Goal: Download file/media: Obtain a digital file from the website

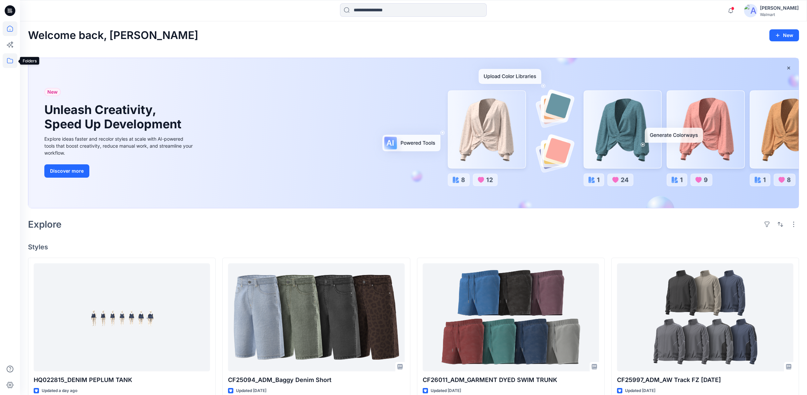
click at [11, 61] on icon at bounding box center [10, 60] width 15 height 15
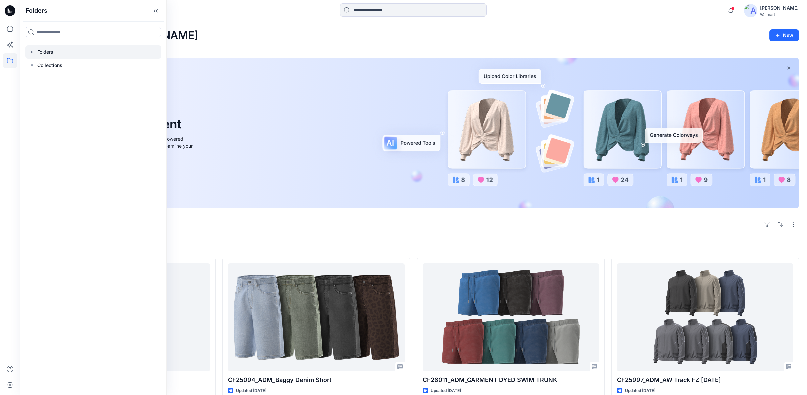
click at [32, 50] on icon "button" at bounding box center [31, 51] width 5 height 5
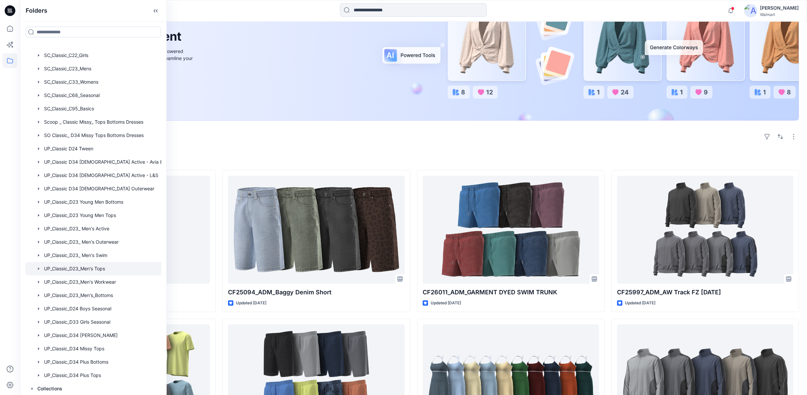
scroll to position [148, 0]
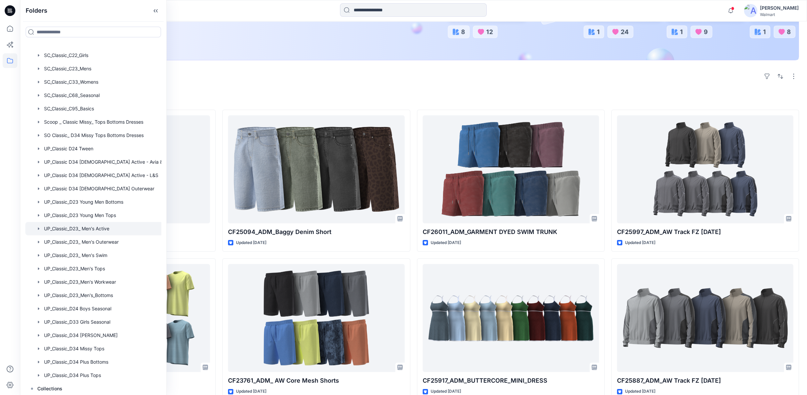
click at [93, 227] on div at bounding box center [100, 228] width 150 height 13
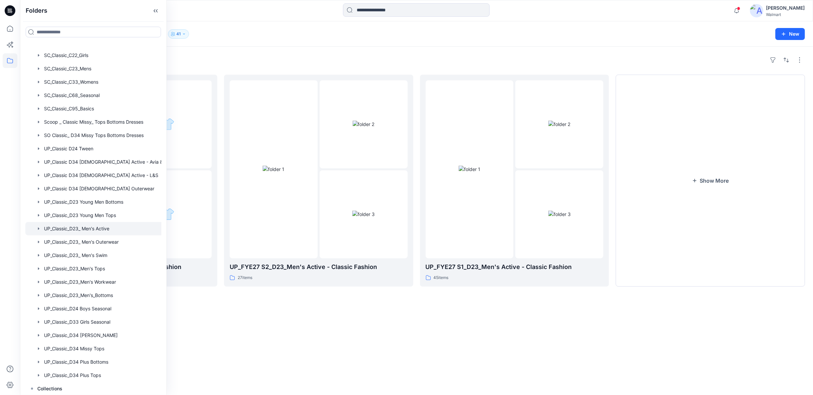
click at [532, 331] on div "Folders UP_FYE27 S4_D23_Men's Active - Classic Fashion 0 items UP_FYE27 S2_D23_…" at bounding box center [416, 221] width 793 height 349
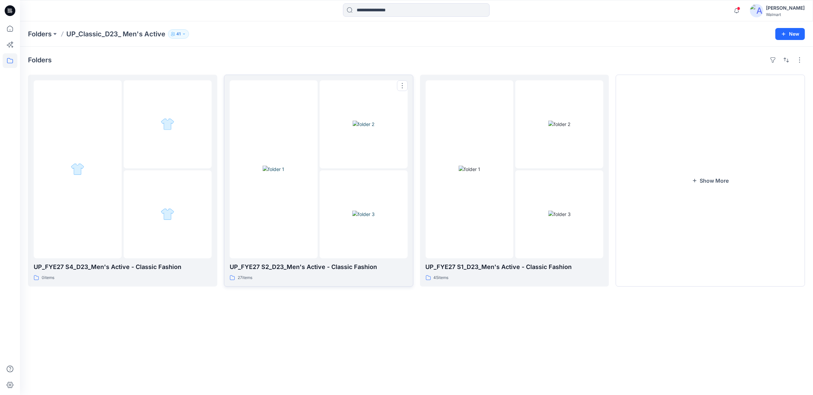
click at [375, 218] on img at bounding box center [364, 214] width 22 height 7
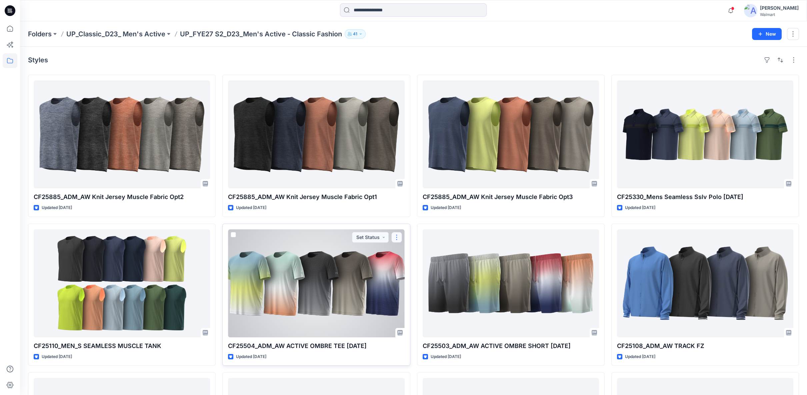
click at [397, 237] on button "button" at bounding box center [397, 237] width 11 height 11
click at [410, 276] on p "Duplicate to..." at bounding box center [420, 277] width 30 height 7
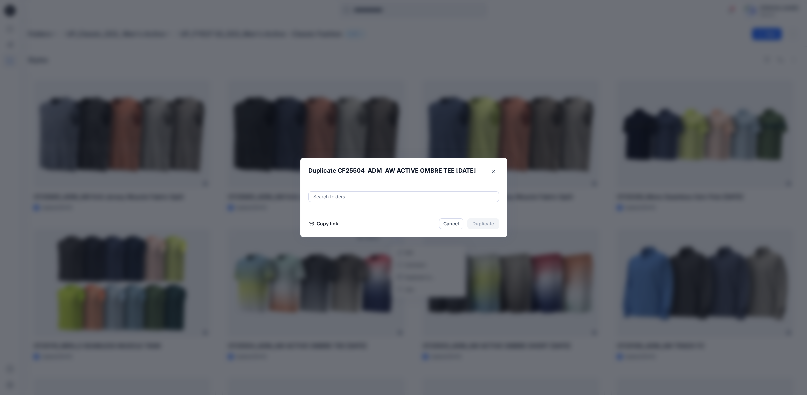
click at [324, 224] on button "Copy link" at bounding box center [323, 224] width 30 height 8
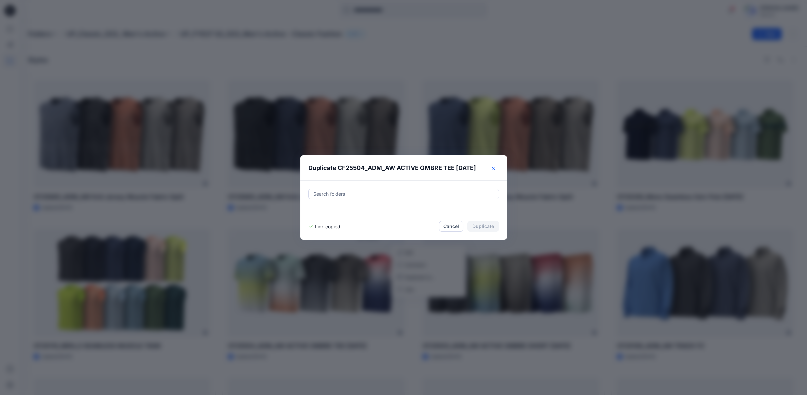
click at [496, 168] on icon "Close" at bounding box center [493, 168] width 3 height 3
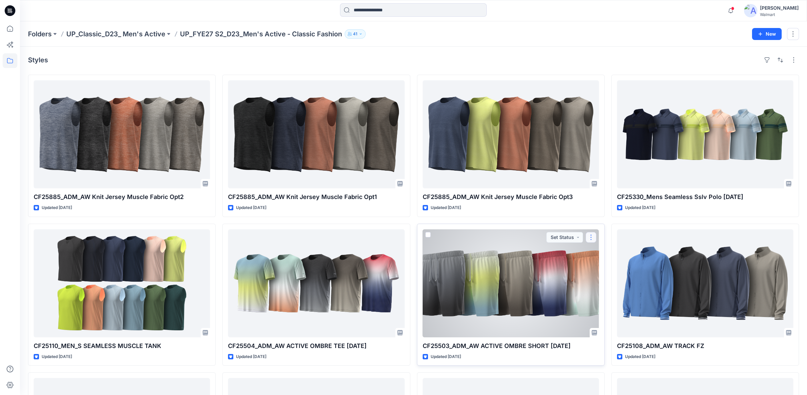
drag, startPoint x: 598, startPoint y: 234, endPoint x: 593, endPoint y: 236, distance: 5.6
click at [593, 236] on button "button" at bounding box center [591, 237] width 11 height 11
click at [602, 278] on p "Duplicate to..." at bounding box center [614, 277] width 30 height 7
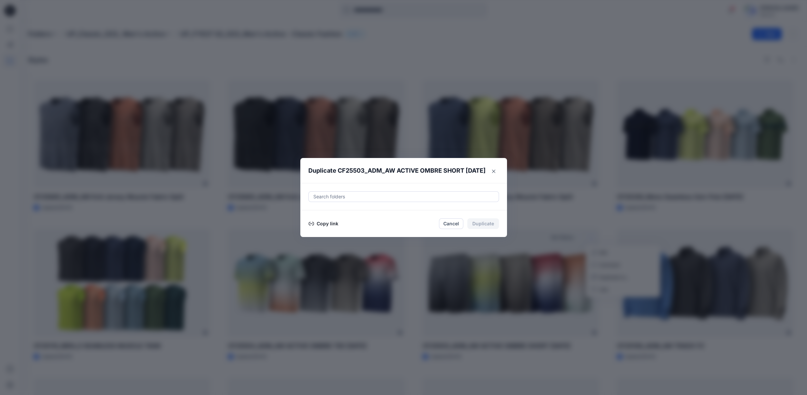
click at [333, 224] on button "Copy link" at bounding box center [323, 224] width 30 height 8
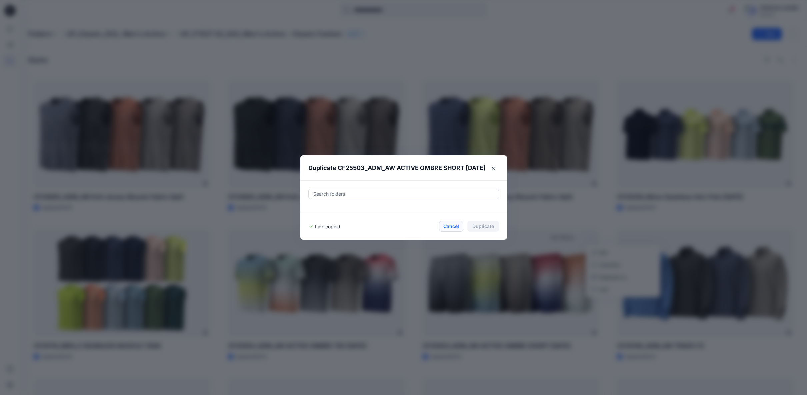
click at [449, 225] on button "Cancel" at bounding box center [451, 226] width 24 height 11
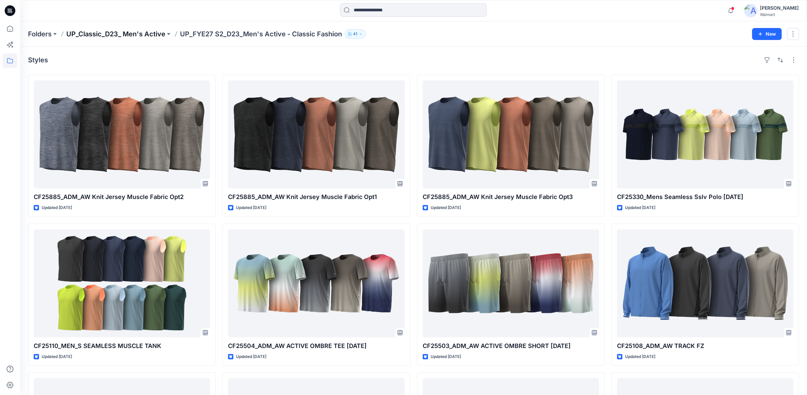
click at [155, 34] on p "UP_Classic_D23_ Men's Active" at bounding box center [115, 33] width 99 height 9
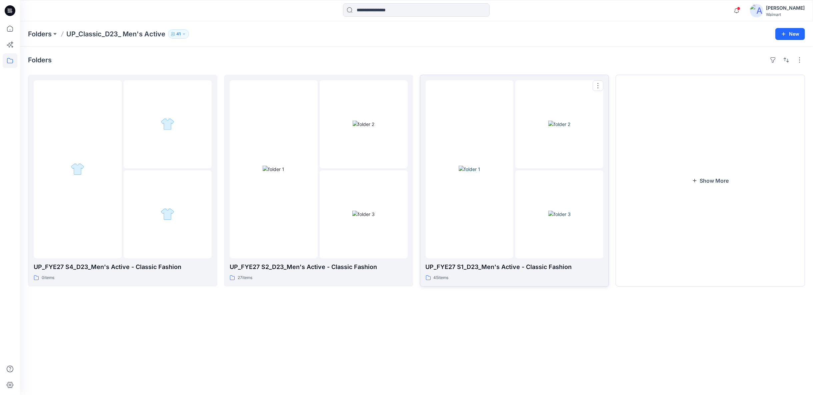
click at [571, 211] on img at bounding box center [560, 214] width 22 height 7
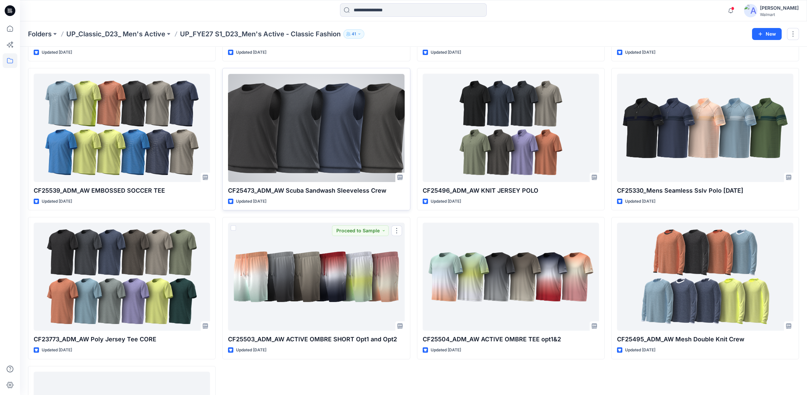
scroll to position [1229, 0]
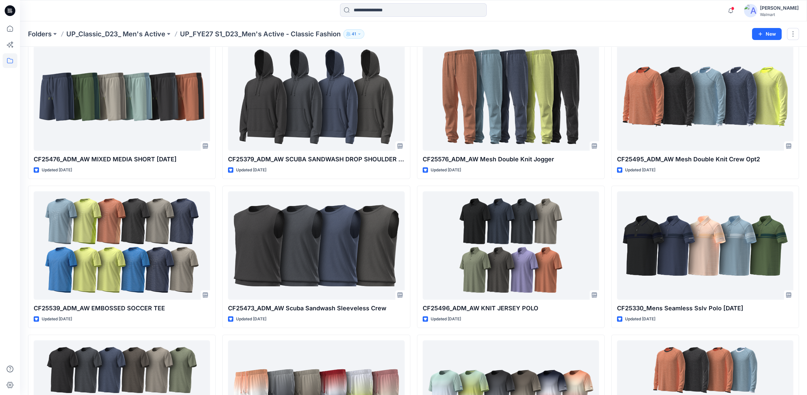
click at [147, 35] on p "UP_Classic_D23_ Men's Active" at bounding box center [115, 33] width 99 height 9
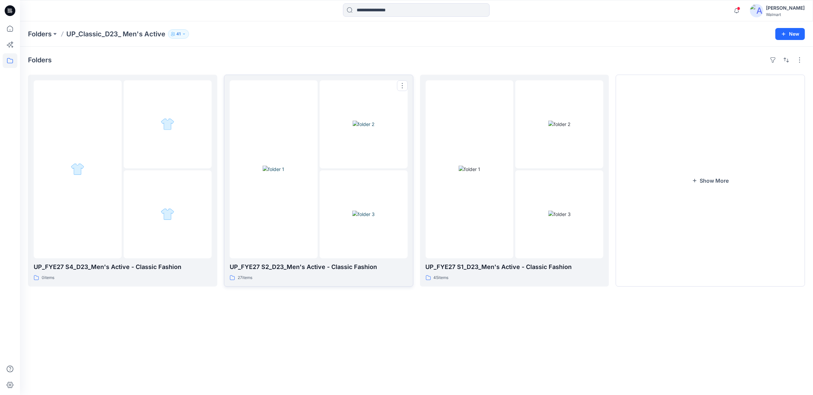
click at [321, 231] on div at bounding box center [364, 214] width 88 height 88
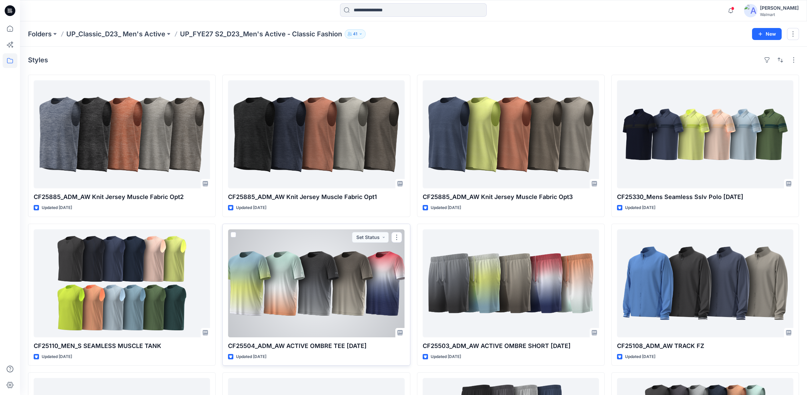
click at [342, 274] on div at bounding box center [316, 283] width 176 height 108
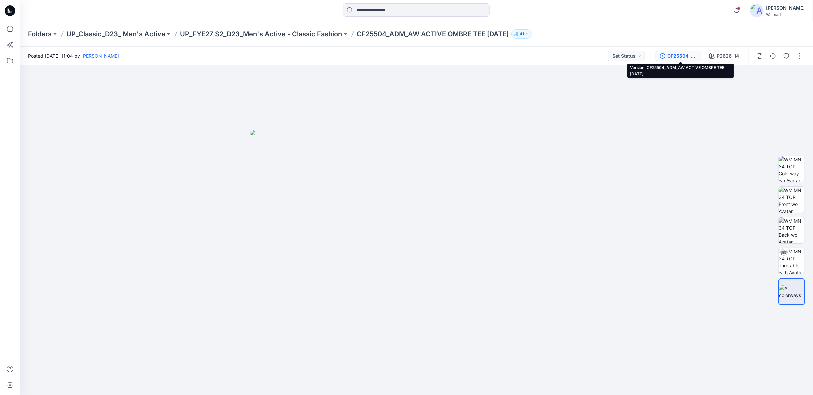
click at [689, 56] on div "CF25504_ADM_AW ACTIVE OMBRE TEE [DATE]" at bounding box center [683, 55] width 31 height 7
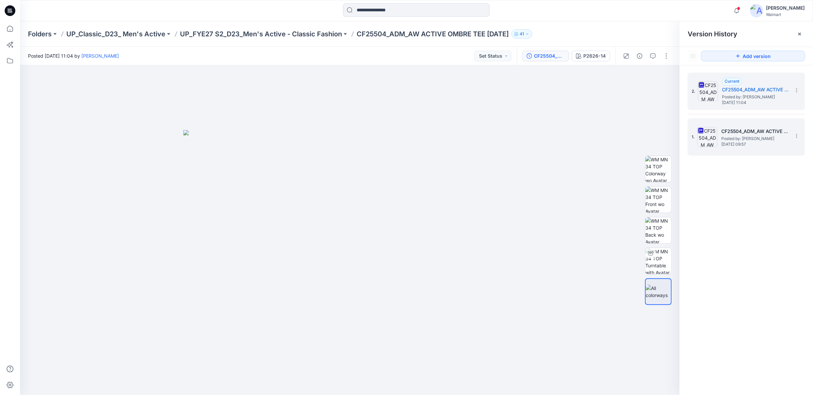
click at [710, 140] on img at bounding box center [708, 137] width 20 height 20
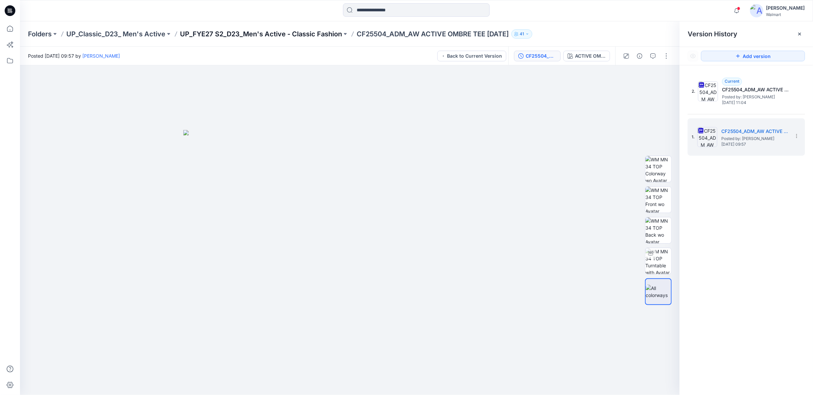
click at [309, 36] on p "UP_FYE27 S2_D23_Men's Active - Classic Fashion" at bounding box center [261, 33] width 162 height 9
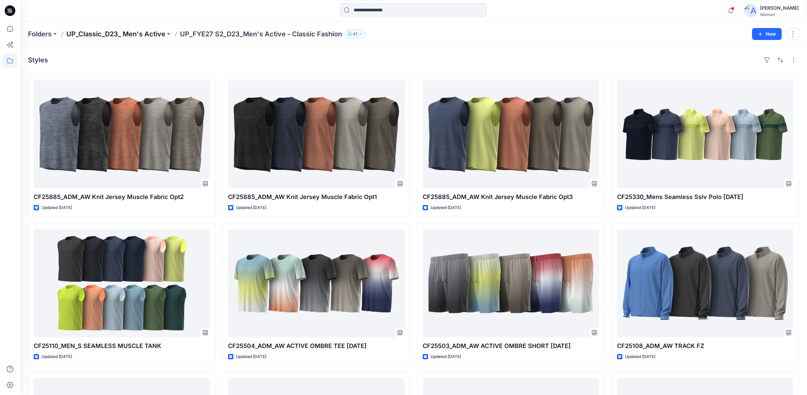
click at [153, 35] on p "UP_Classic_D23_ Men's Active" at bounding box center [115, 33] width 99 height 9
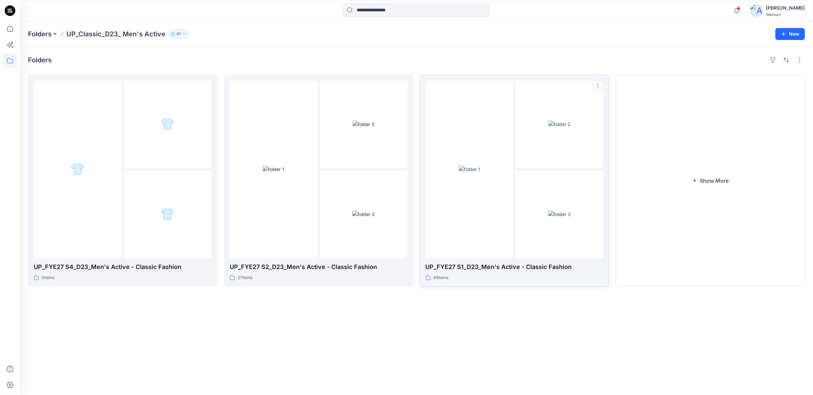
click at [468, 254] on div at bounding box center [470, 169] width 88 height 178
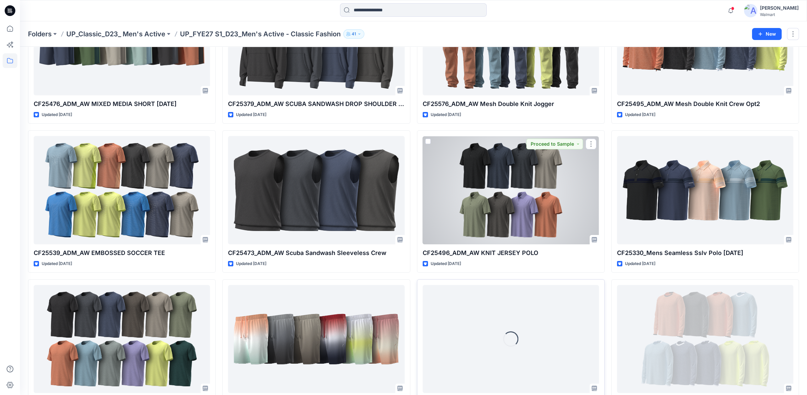
scroll to position [1334, 0]
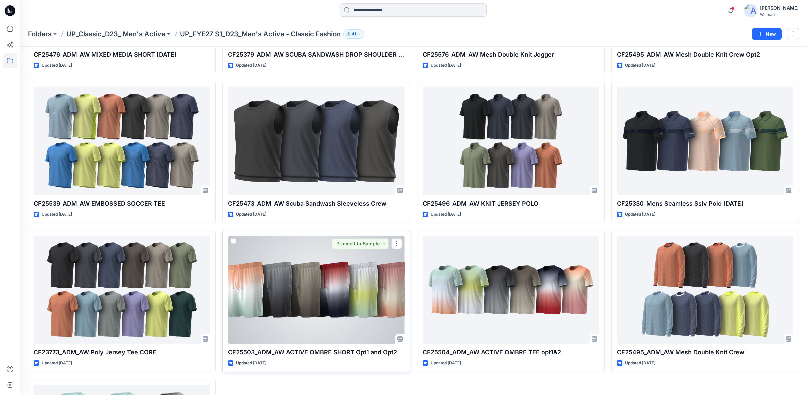
click at [401, 280] on div at bounding box center [316, 290] width 176 height 108
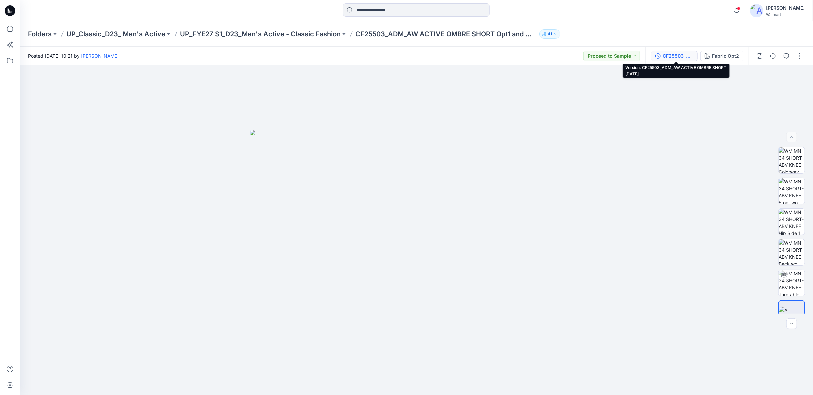
click at [679, 55] on div "CF25503_ADM_AW ACTIVE OMBRE SHORT [DATE]" at bounding box center [678, 55] width 31 height 7
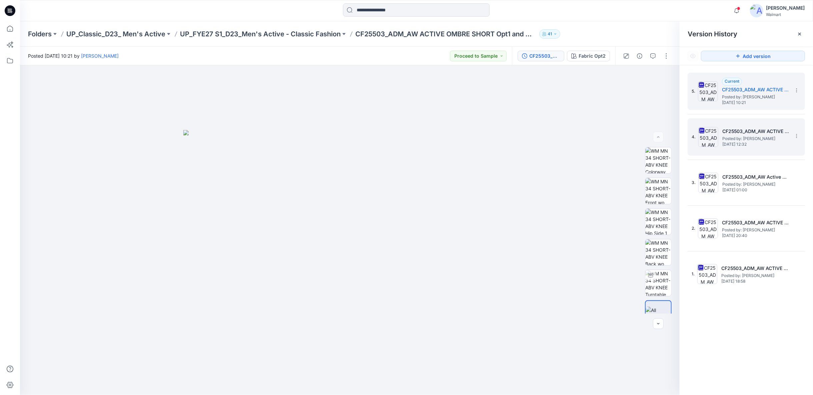
click at [735, 137] on span "Posted by: [PERSON_NAME]" at bounding box center [756, 138] width 67 height 7
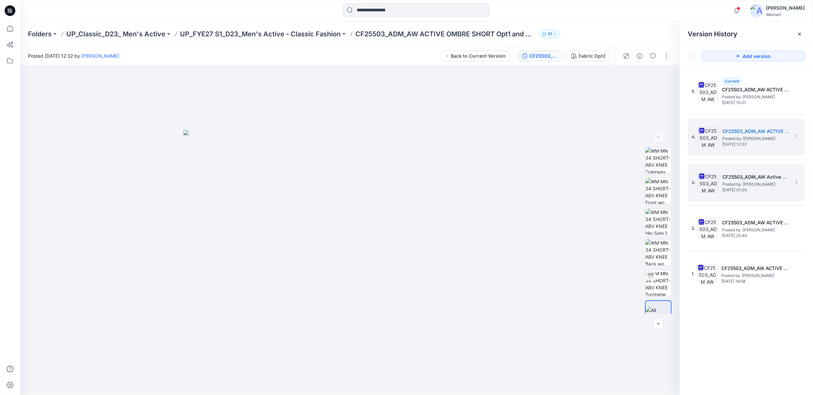
click at [735, 186] on span "Posted by: [PERSON_NAME]" at bounding box center [756, 184] width 67 height 7
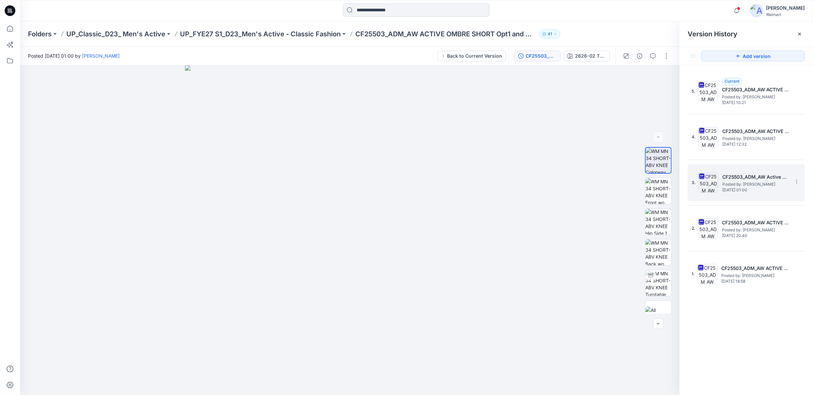
click at [732, 181] on span "Posted by: [PERSON_NAME]" at bounding box center [756, 184] width 67 height 7
click at [704, 184] on img at bounding box center [709, 183] width 20 height 20
click at [549, 58] on div "CF25503_ADM_AW Active Short [DATE]" at bounding box center [541, 55] width 31 height 7
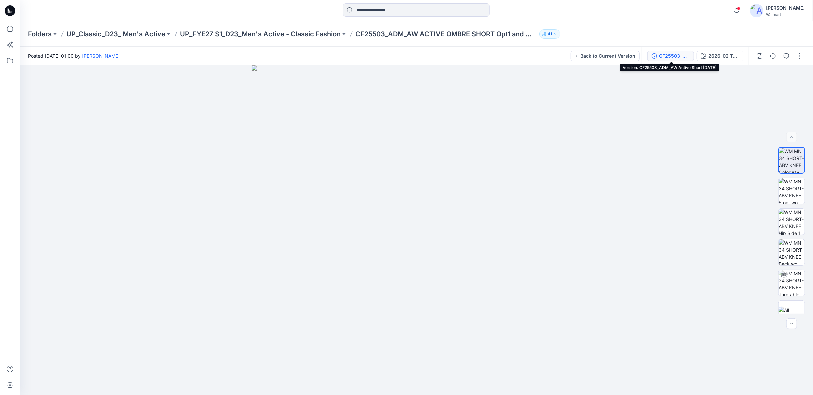
click at [679, 59] on div "CF25503_ADM_AW Active Short [DATE]" at bounding box center [674, 55] width 31 height 7
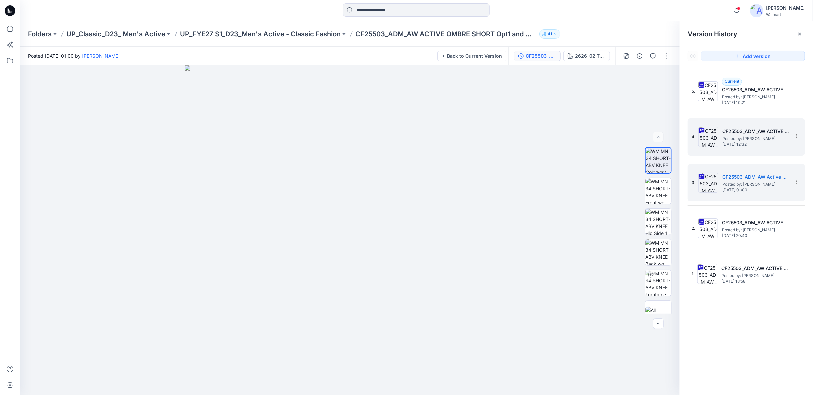
click at [736, 148] on div "4. CF25503_ADM_AW ACTIVE OMBRE SHORT [DATE] Posted by: [PERSON_NAME] [DATE] 12:…" at bounding box center [742, 137] width 100 height 32
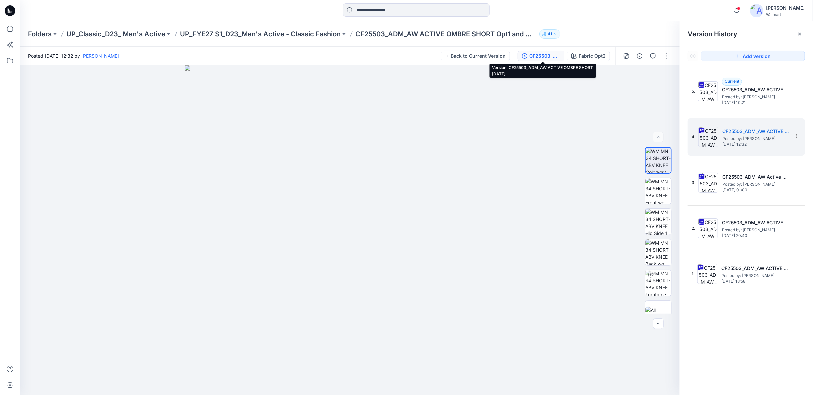
click at [536, 56] on div "CF25503_ADM_AW ACTIVE OMBRE SHORT [DATE]" at bounding box center [545, 55] width 31 height 7
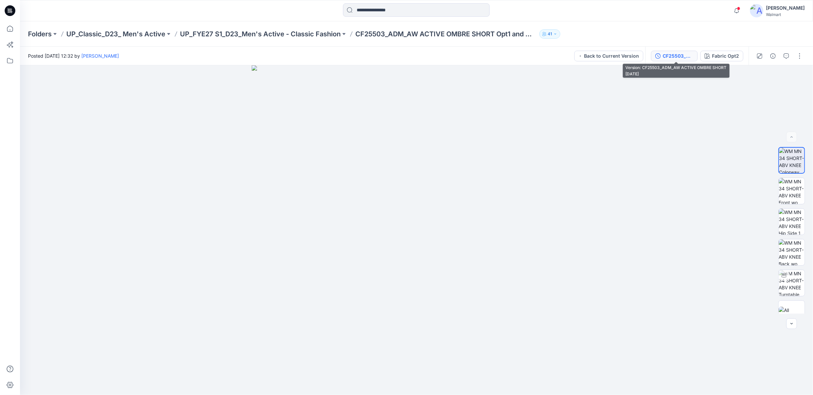
click at [675, 59] on div "CF25503_ADM_AW ACTIVE OMBRE SHORT [DATE]" at bounding box center [678, 55] width 31 height 7
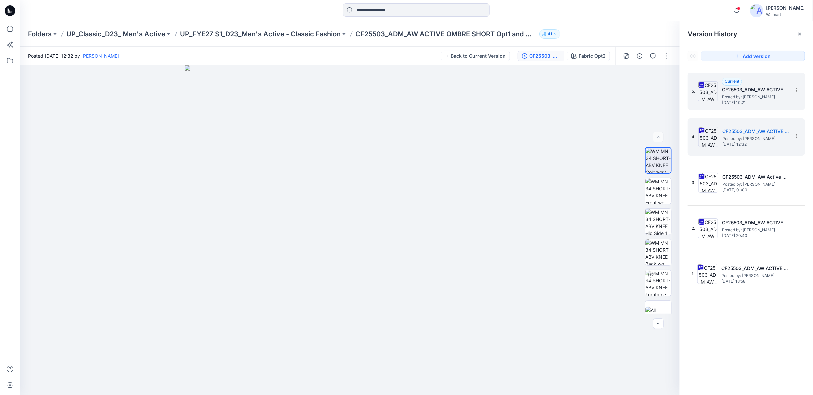
click at [740, 83] on div "Current" at bounding box center [732, 82] width 20 height 8
click at [763, 146] on div "4. CF25503_ADM_AW ACTIVE OMBRE SHORT [DATE] Posted by: [PERSON_NAME] [DATE] 12:…" at bounding box center [742, 137] width 100 height 32
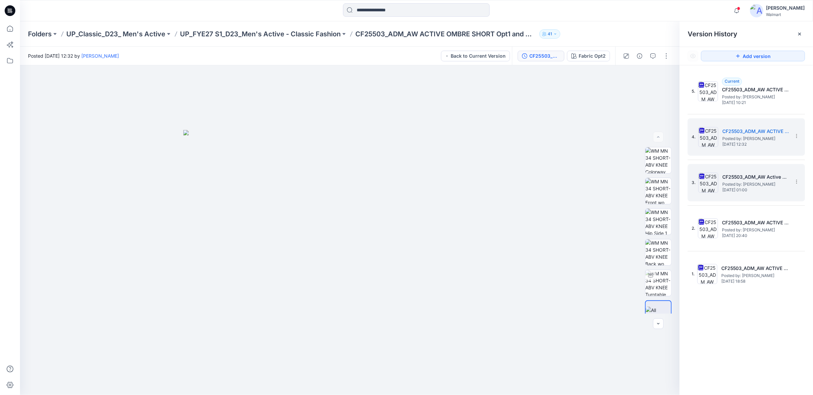
click at [754, 188] on span "[DATE] 01:00" at bounding box center [756, 190] width 67 height 5
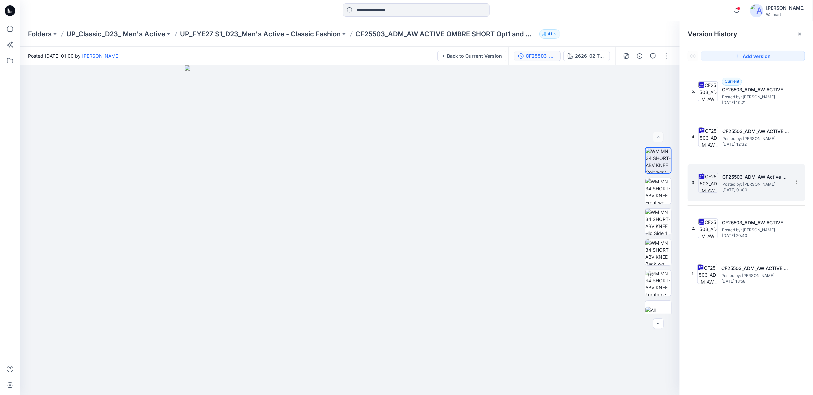
click at [740, 177] on h5 "CF25503_ADM_AW Active Short [DATE]" at bounding box center [756, 177] width 67 height 8
click at [656, 307] on img at bounding box center [659, 314] width 26 height 14
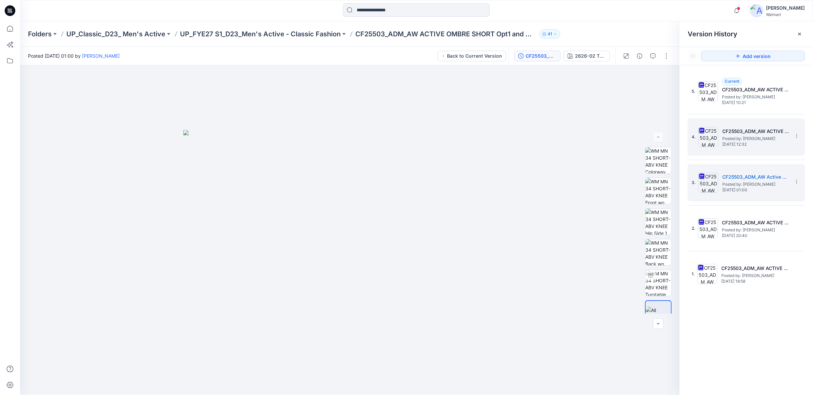
click at [738, 146] on div "4. CF25503_ADM_AW ACTIVE OMBRE SHORT [DATE] Posted by: [PERSON_NAME] [DATE] 12:…" at bounding box center [742, 137] width 100 height 32
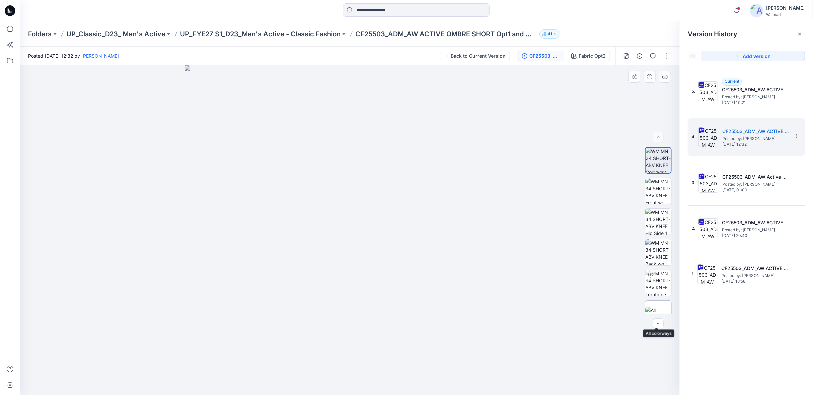
click at [654, 309] on img at bounding box center [659, 314] width 26 height 14
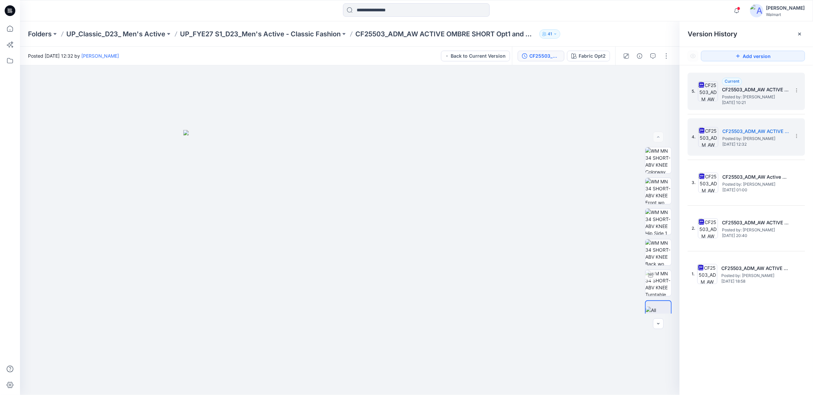
click at [741, 102] on span "[DATE] 10:21" at bounding box center [755, 102] width 67 height 5
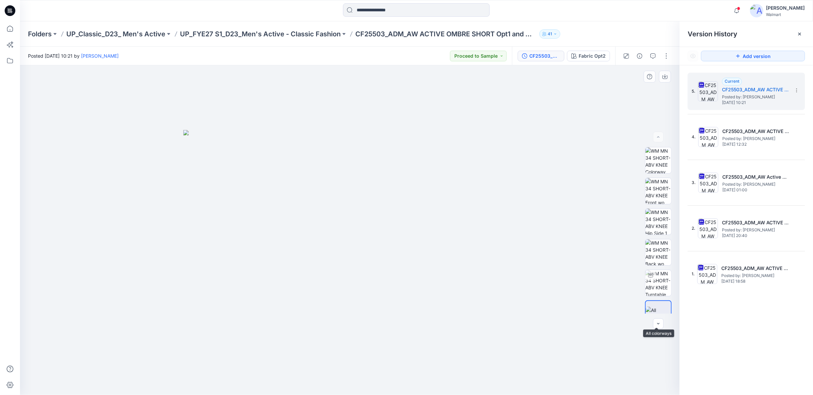
click at [664, 307] on img at bounding box center [658, 314] width 25 height 14
click at [546, 55] on div "CF25503_ADM_AW ACTIVE OMBRE SHORT [DATE]" at bounding box center [545, 55] width 31 height 7
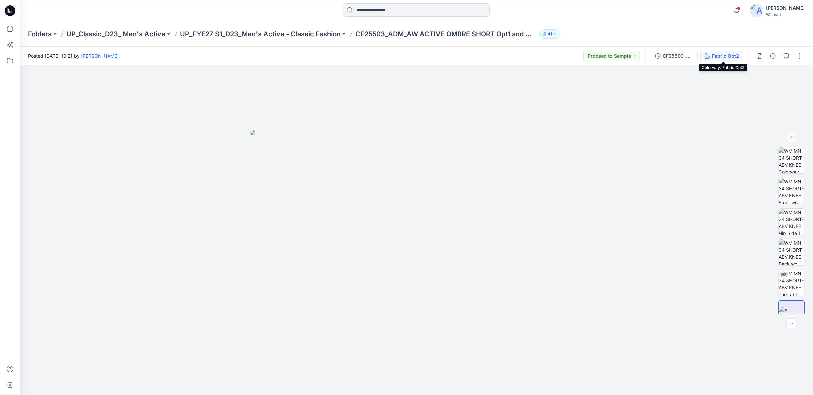
click at [710, 56] on icon "button" at bounding box center [707, 55] width 5 height 5
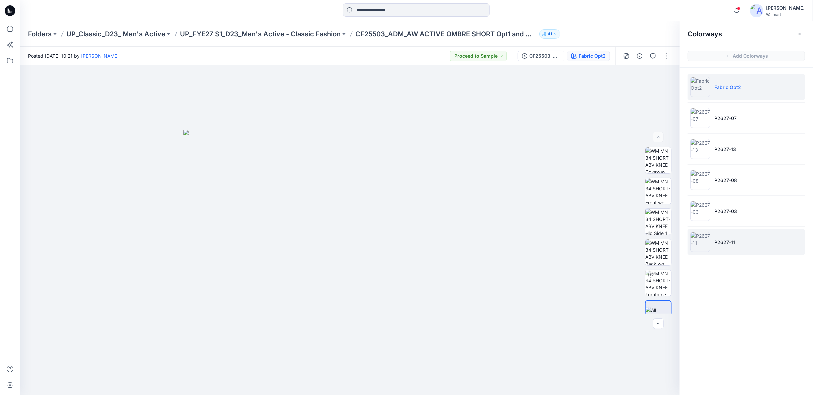
click at [725, 237] on li "P2627-11" at bounding box center [746, 241] width 117 height 25
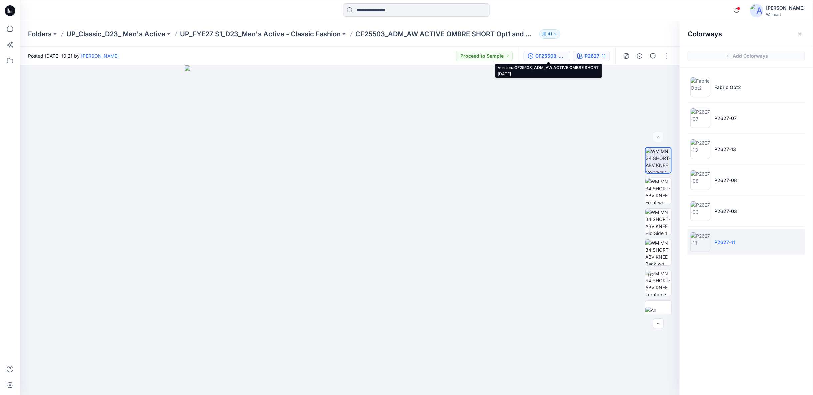
click at [557, 54] on div "CF25503_ADM_AW ACTIVE OMBRE SHORT [DATE]" at bounding box center [551, 55] width 31 height 7
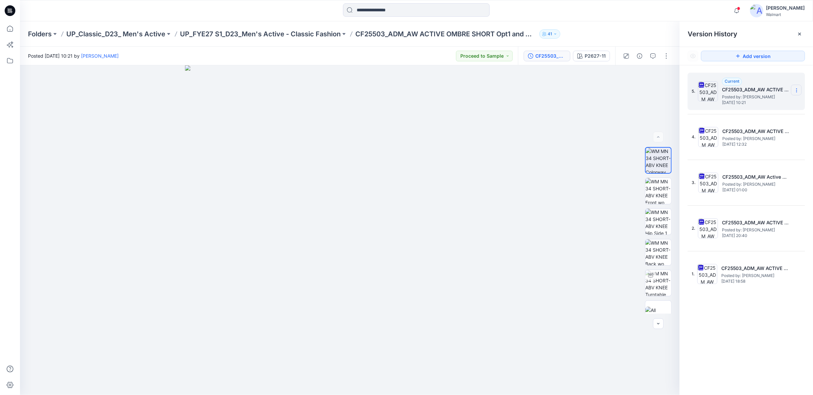
click at [796, 92] on icon at bounding box center [796, 90] width 5 height 5
click at [745, 101] on span "Download Source BW File" at bounding box center [763, 103] width 56 height 8
click at [312, 35] on p "UP_FYE27 S1_D23_Men's Active - Classic Fashion" at bounding box center [260, 33] width 161 height 9
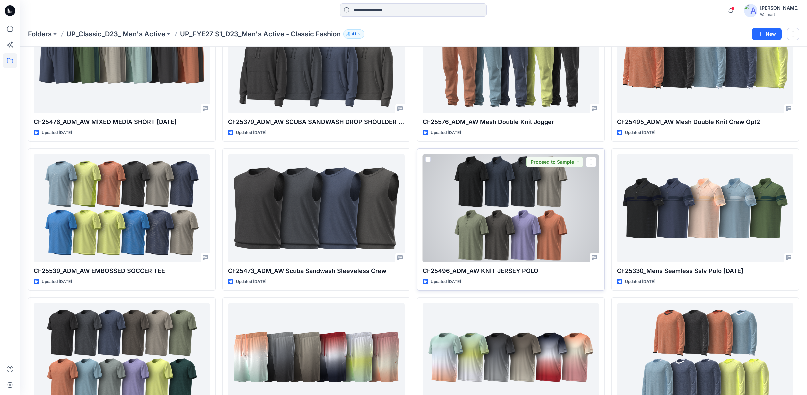
scroll to position [1415, 0]
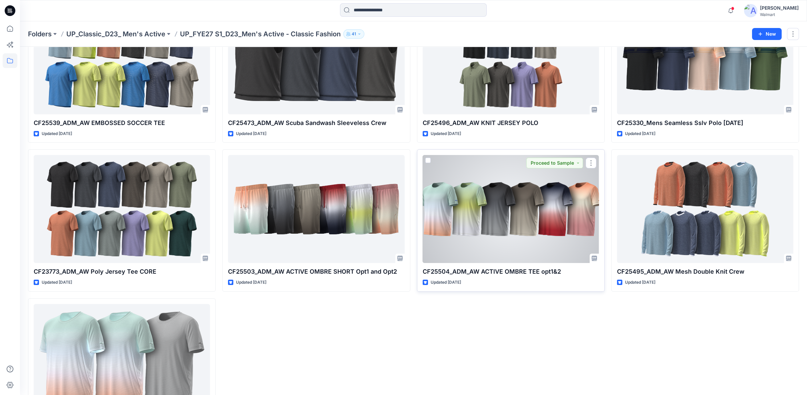
click at [504, 220] on div at bounding box center [511, 209] width 176 height 108
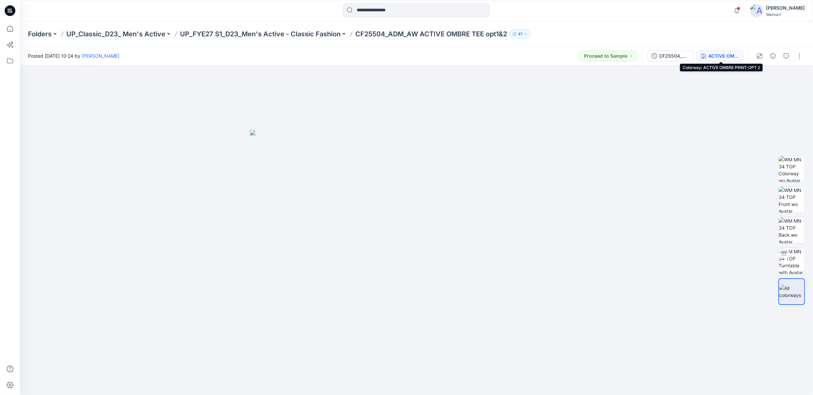
click at [732, 55] on div "ACTIVE OMBRE PRINT-OPT 2" at bounding box center [724, 55] width 31 height 7
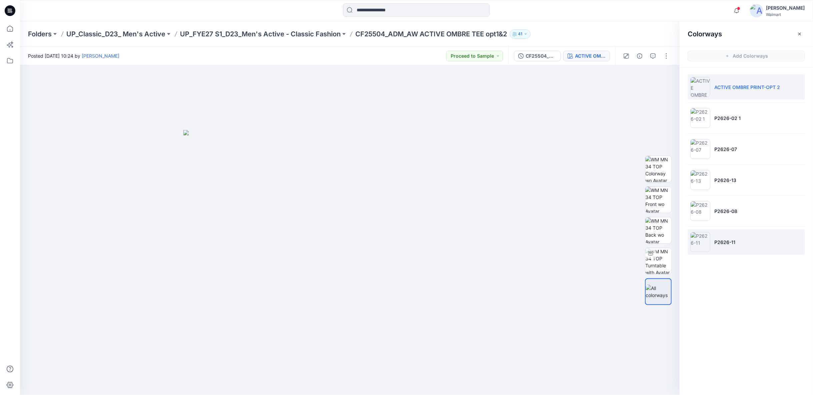
click at [734, 243] on p "P2626-11" at bounding box center [725, 242] width 21 height 7
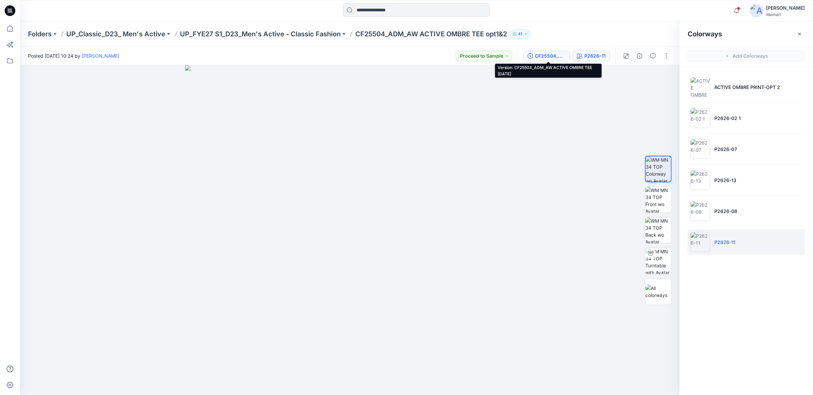
click at [552, 58] on div "CF25504_ADM_AW ACTIVE OMBRE TEE [DATE]" at bounding box center [550, 55] width 31 height 7
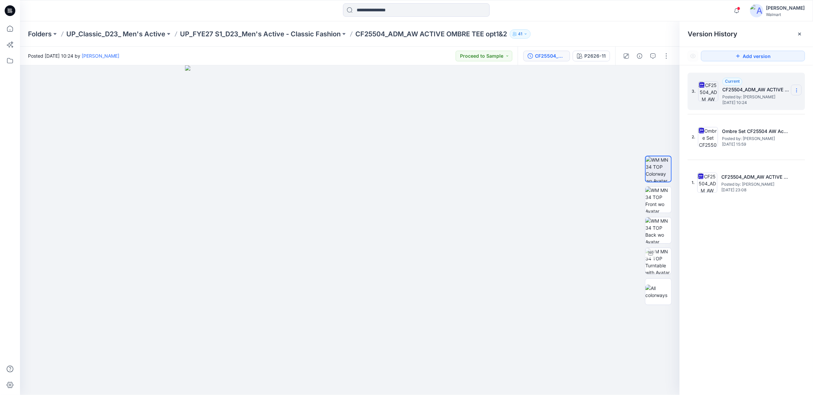
click at [796, 91] on icon at bounding box center [796, 90] width 5 height 5
click at [746, 103] on span "Download Source BW File" at bounding box center [763, 103] width 56 height 8
click at [753, 130] on h5 "Ombre Set CF25504 AW Active Tee and CF25503 AW Active Short [DATE]" at bounding box center [755, 131] width 67 height 8
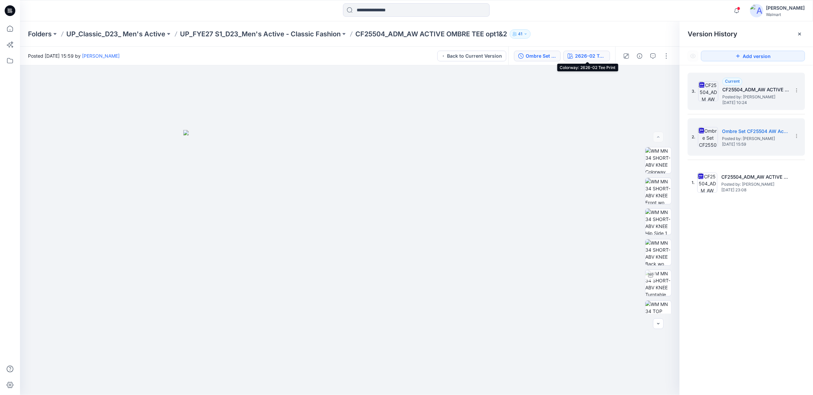
click at [605, 57] on div "2626-02 Tee Print" at bounding box center [590, 55] width 31 height 7
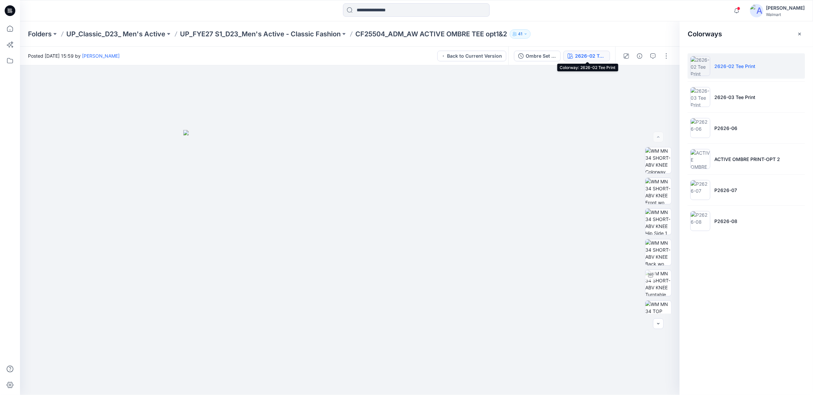
click at [579, 53] on div "2626-02 Tee Print" at bounding box center [590, 55] width 31 height 7
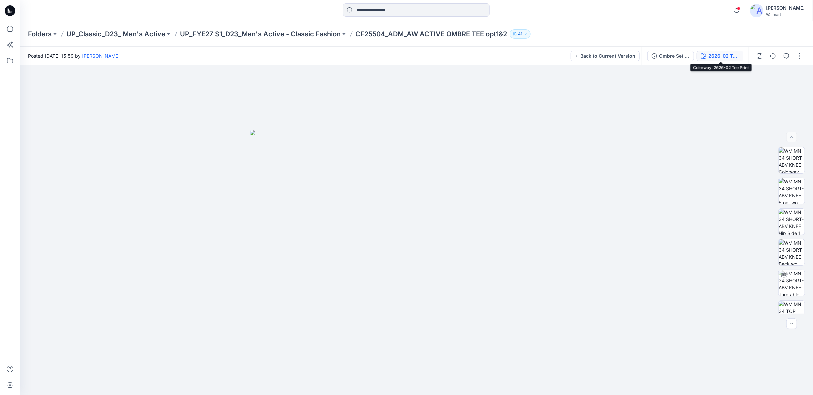
click at [710, 56] on div "2626-02 Tee Print" at bounding box center [724, 55] width 31 height 7
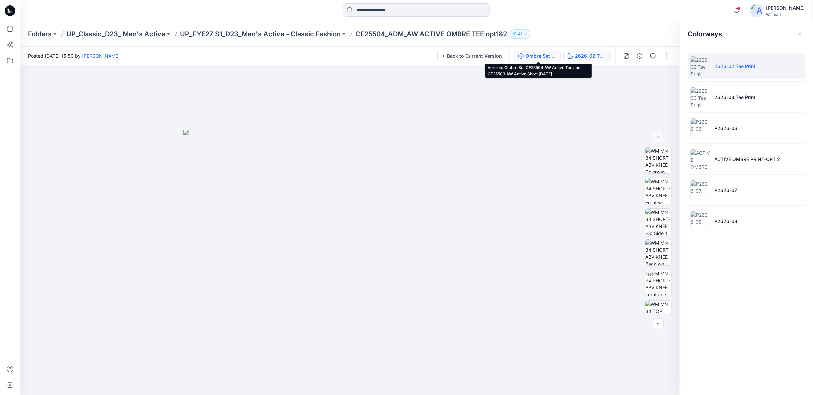
click at [540, 56] on div "Ombre Set CF25504 AW Active Tee and CF25503 AW Active Short [DATE]" at bounding box center [541, 55] width 31 height 7
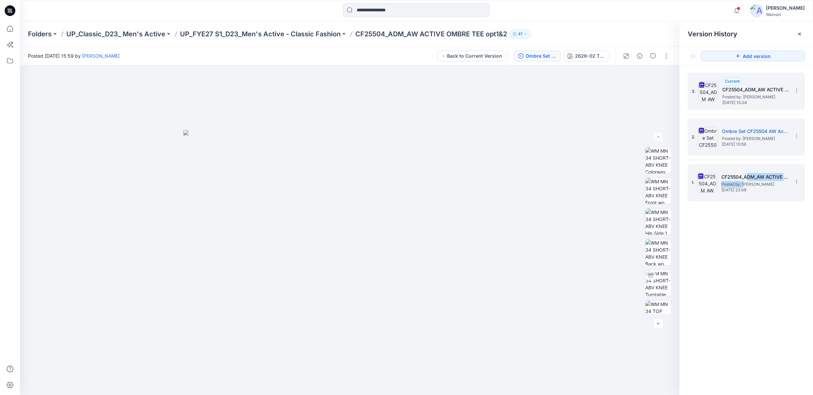
click at [746, 180] on div "CF25504_ADM_AW ACTIVE OMBRE TEE OPT-1 Posted by: [PERSON_NAME] [DATE] 23:08" at bounding box center [755, 182] width 67 height 19
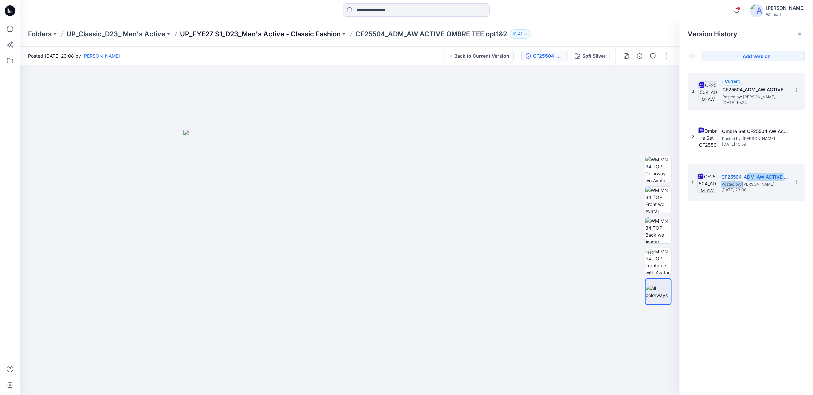
click at [297, 38] on p "UP_FYE27 S1_D23_Men's Active - Classic Fashion" at bounding box center [260, 33] width 161 height 9
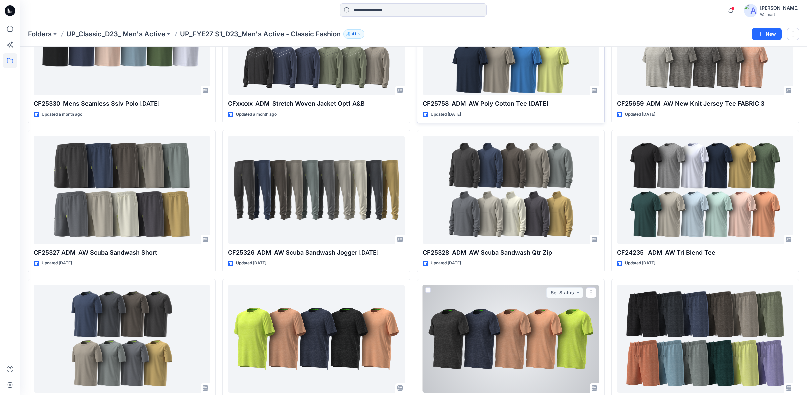
scroll to position [318, 0]
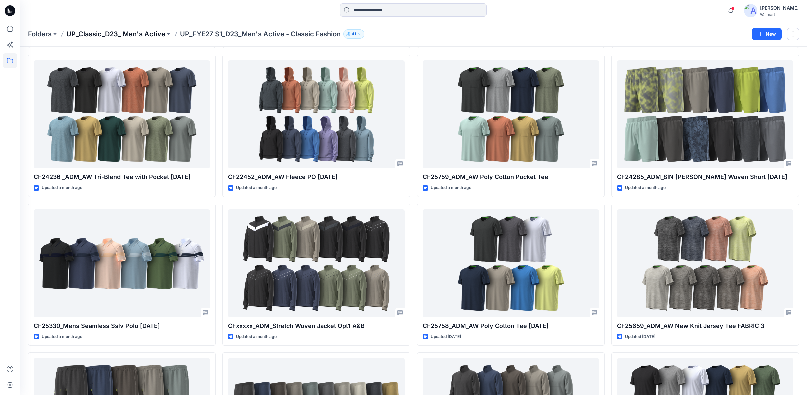
click at [161, 36] on p "UP_Classic_D23_ Men's Active" at bounding box center [115, 33] width 99 height 9
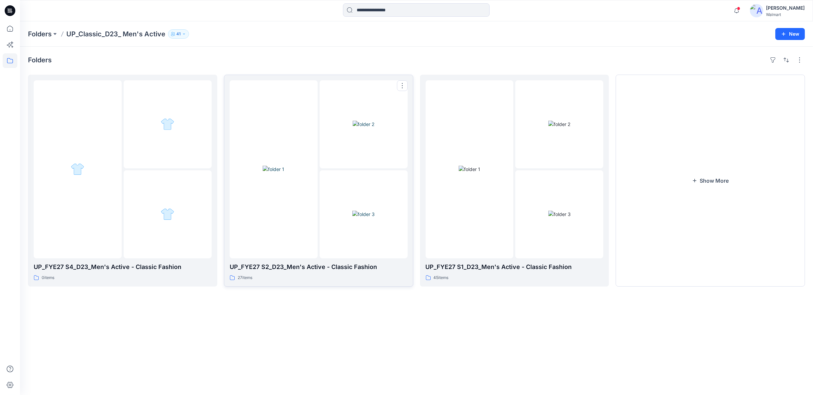
click at [353, 212] on img at bounding box center [364, 214] width 22 height 7
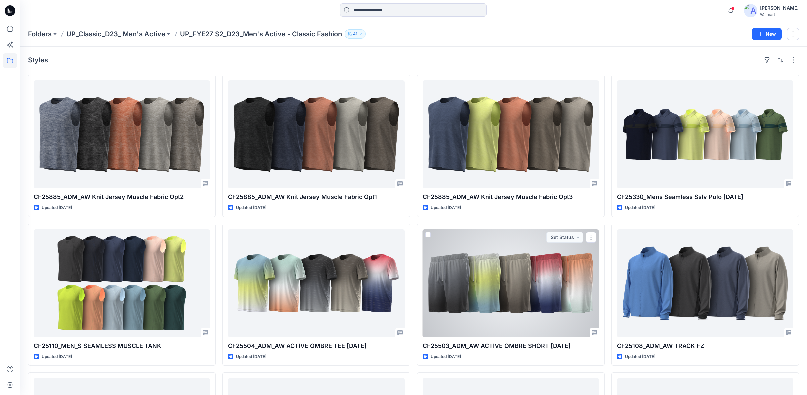
click at [485, 255] on div at bounding box center [511, 283] width 176 height 108
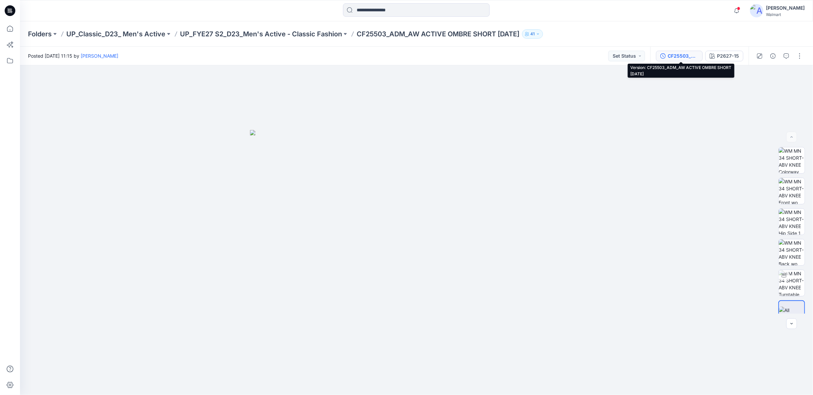
click at [689, 55] on div "CF25503_ADM_AW ACTIVE OMBRE SHORT [DATE]" at bounding box center [683, 55] width 31 height 7
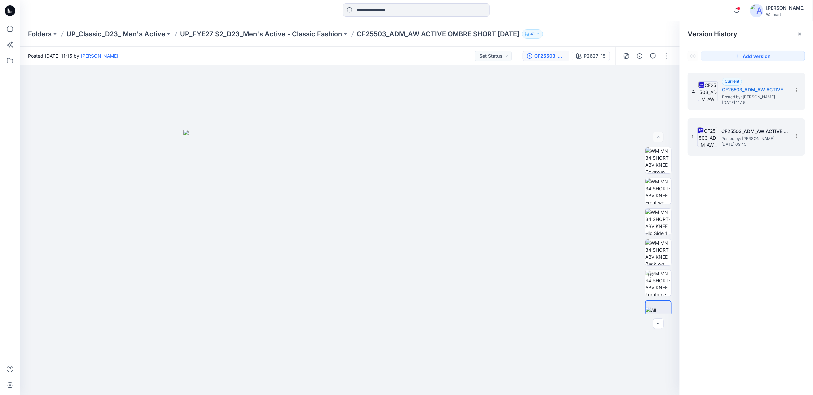
click at [724, 132] on h5 "CF25503_ADM_AW ACTIVE OMBRE SHORT [DATE]" at bounding box center [755, 131] width 67 height 8
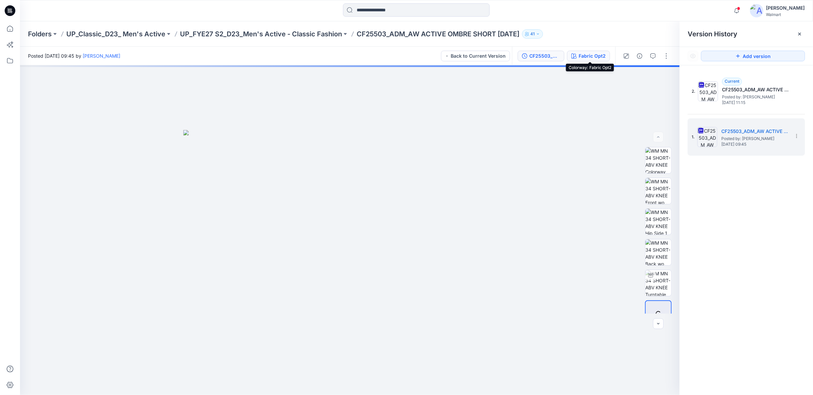
click at [587, 55] on div "Fabric Opt2" at bounding box center [592, 55] width 27 height 7
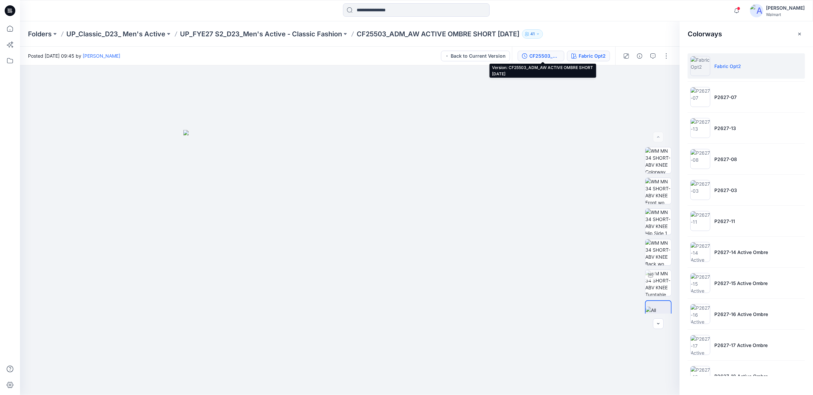
click at [549, 58] on div "CF25503_ADM_AW ACTIVE OMBRE SHORT [DATE]" at bounding box center [545, 55] width 31 height 7
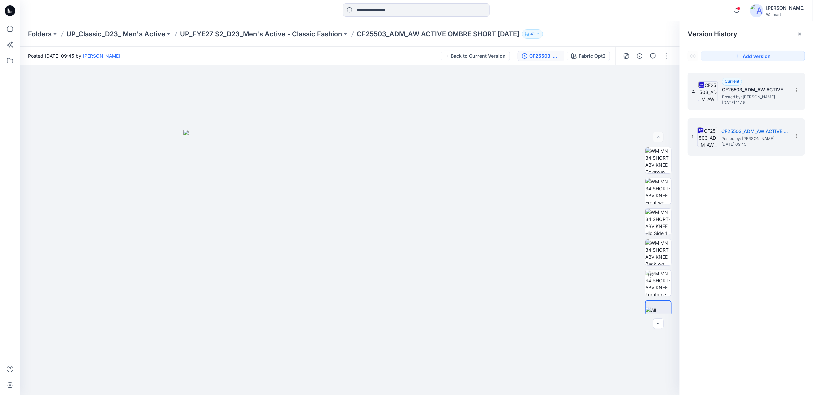
click at [751, 103] on span "[DATE] 11:15" at bounding box center [755, 102] width 67 height 5
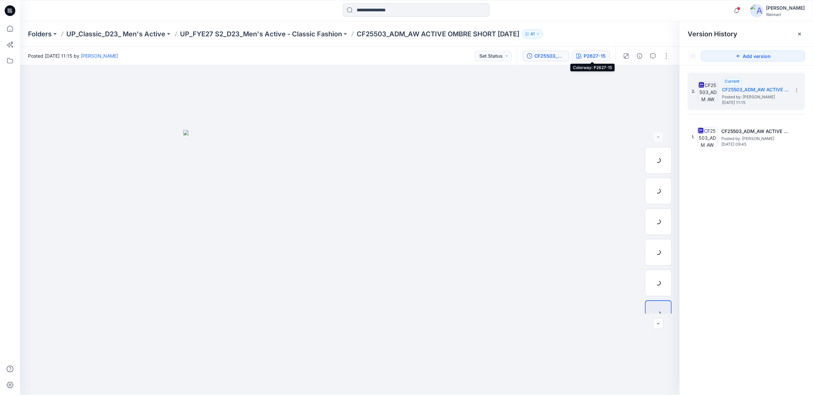
click at [598, 59] on div "P2627-15" at bounding box center [595, 55] width 22 height 7
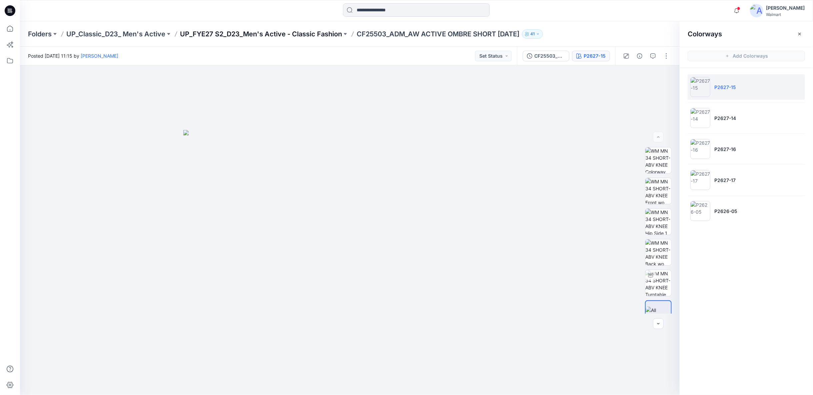
click at [320, 34] on p "UP_FYE27 S2_D23_Men's Active - Classic Fashion" at bounding box center [261, 33] width 162 height 9
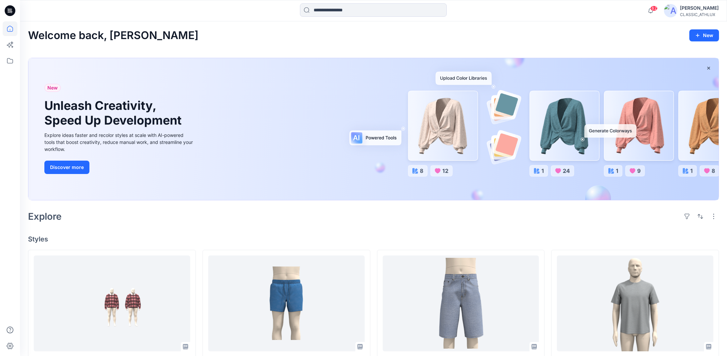
scroll to position [33, 0]
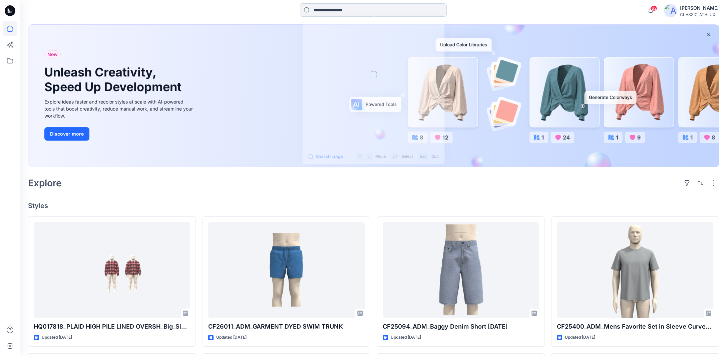
click at [322, 9] on input at bounding box center [373, 9] width 147 height 13
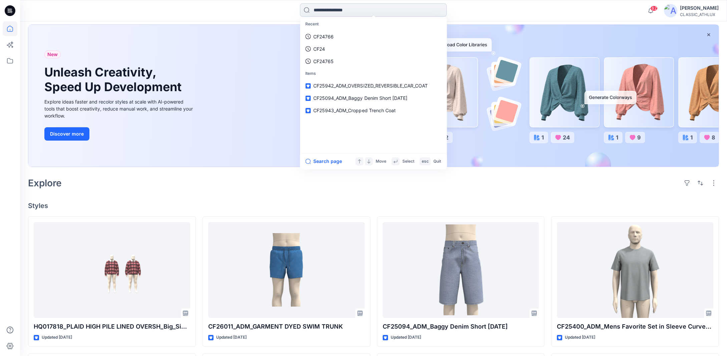
click at [352, 11] on input at bounding box center [373, 9] width 147 height 13
click at [342, 11] on input at bounding box center [373, 9] width 147 height 13
type input "*******"
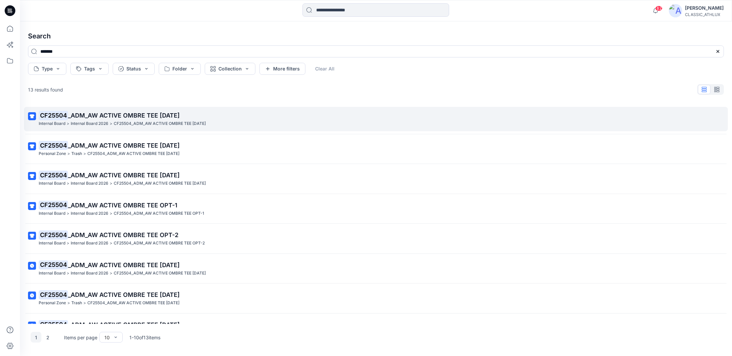
click at [125, 114] on span "_ADM_AW ACTIVE OMBRE TEE 01MAY25" at bounding box center [124, 115] width 112 height 7
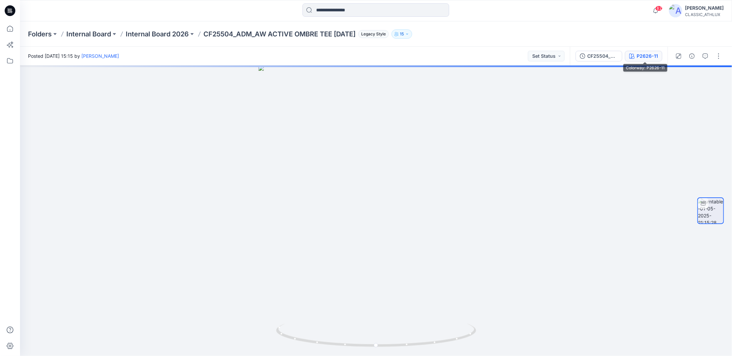
click at [651, 58] on div "P2626-11" at bounding box center [647, 55] width 21 height 7
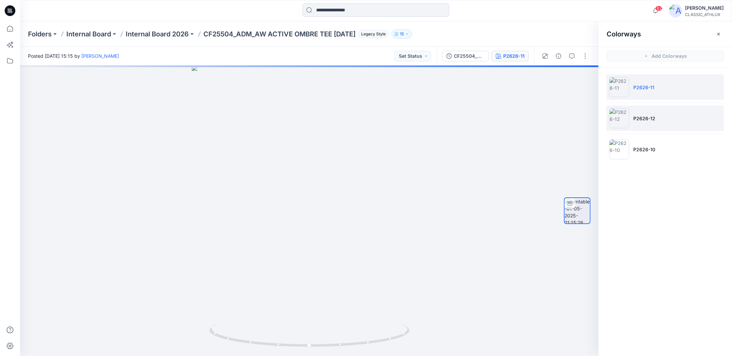
click at [644, 111] on li "P2626-12" at bounding box center [665, 117] width 117 height 25
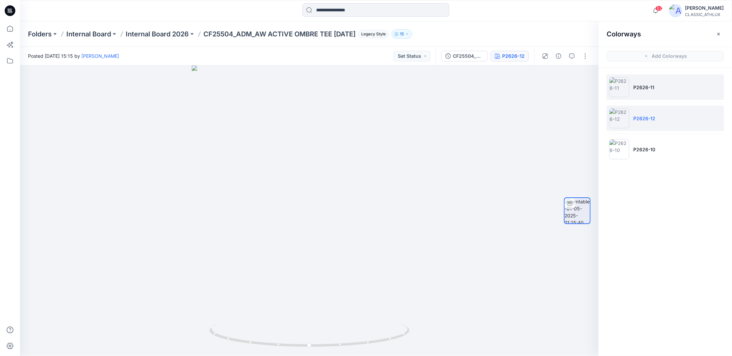
click at [666, 94] on li "P2626-11" at bounding box center [665, 86] width 117 height 25
click at [507, 56] on div "P2626-11" at bounding box center [513, 55] width 21 height 7
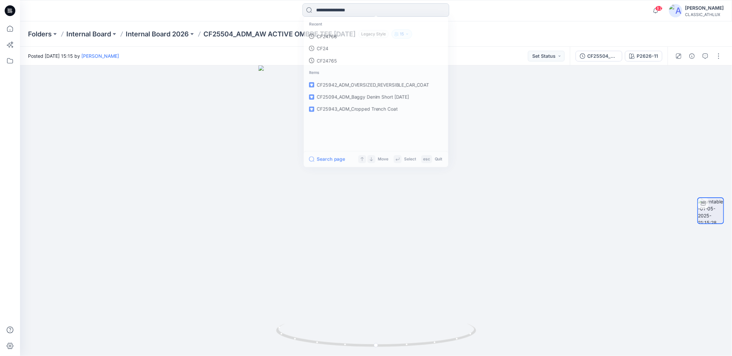
click at [343, 13] on input at bounding box center [375, 9] width 147 height 13
click at [336, 34] on link "CF25504" at bounding box center [376, 36] width 144 height 12
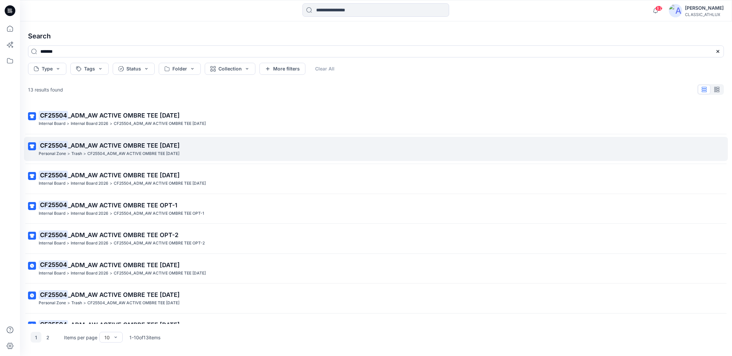
click at [169, 145] on span "_ADM_AW ACTIVE OMBRE TEE 25JUL25" at bounding box center [124, 145] width 112 height 7
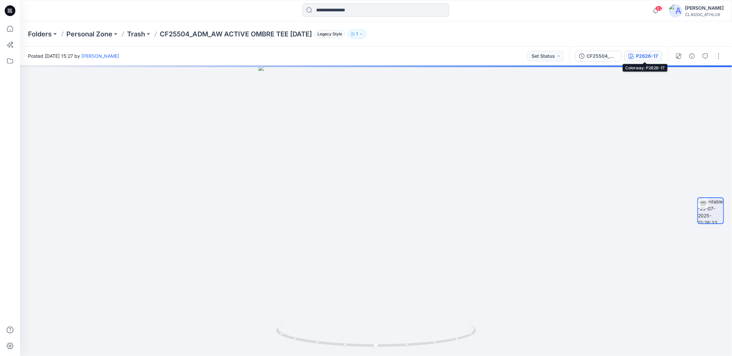
click at [648, 59] on div "P2626-17" at bounding box center [647, 55] width 22 height 7
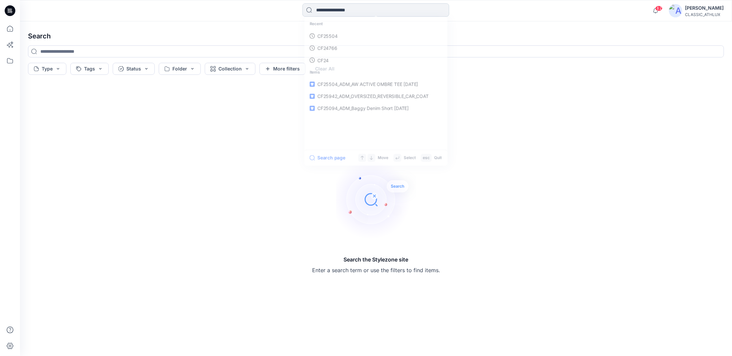
click at [361, 10] on input at bounding box center [375, 9] width 147 height 13
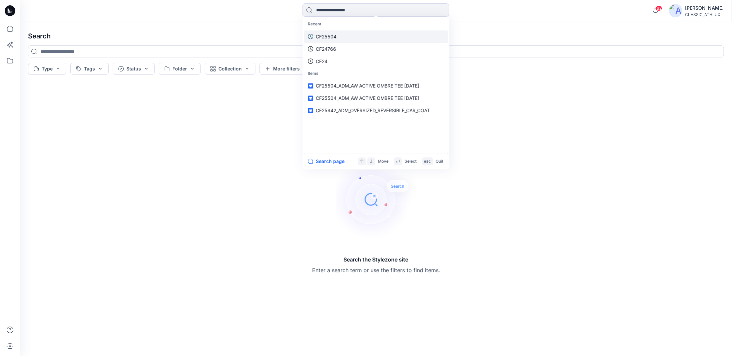
click at [338, 36] on link "CF25504" at bounding box center [376, 36] width 144 height 12
type input "*******"
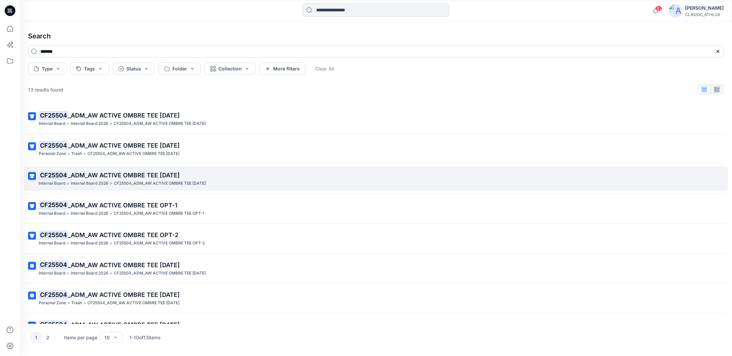
click at [147, 182] on p "CF25504_ADM_AW ACTIVE OMBRE TEE [DATE]" at bounding box center [160, 183] width 92 height 7
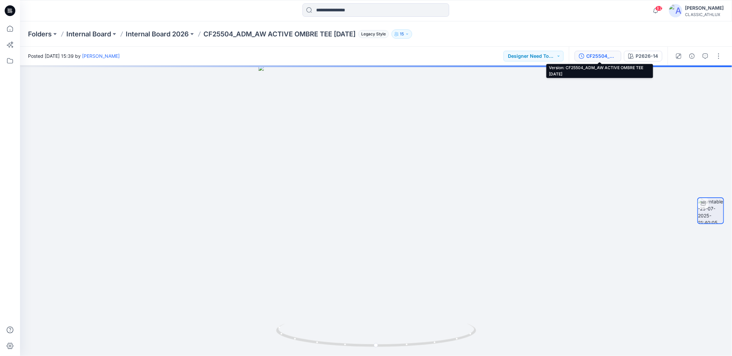
click at [606, 57] on div "CF25504_ADM_AW ACTIVE OMBRE TEE [DATE]" at bounding box center [601, 55] width 31 height 7
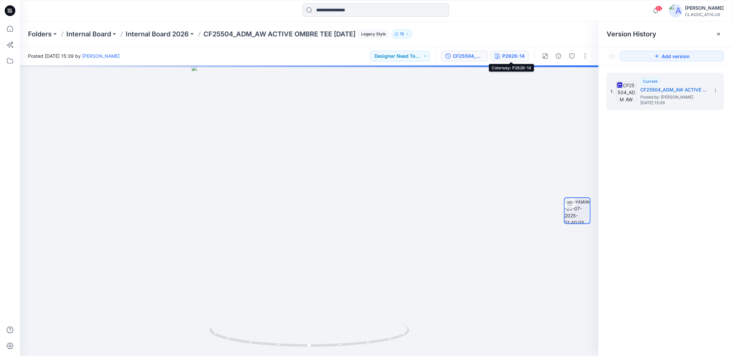
click at [507, 56] on div "P2626-14" at bounding box center [513, 55] width 22 height 7
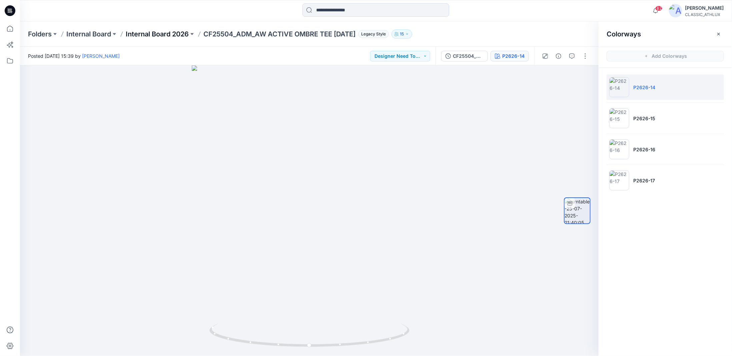
click at [157, 34] on p "Internal Board 2026" at bounding box center [157, 33] width 63 height 9
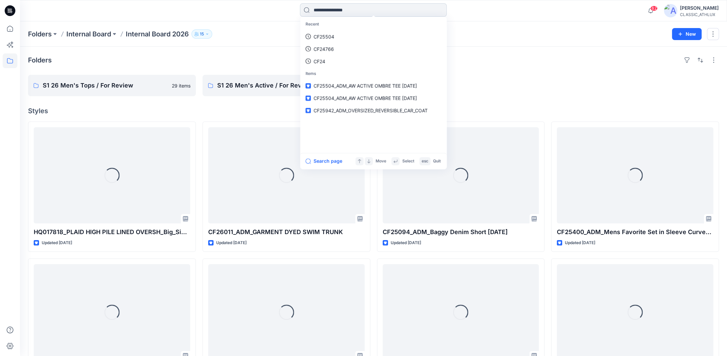
click at [319, 10] on input at bounding box center [373, 9] width 147 height 13
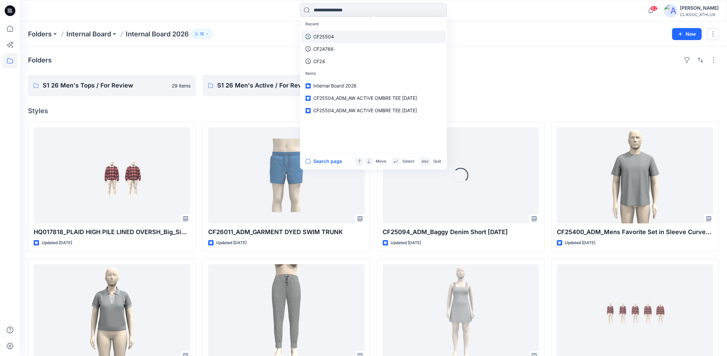
click at [320, 35] on p "CF25504" at bounding box center [323, 36] width 21 height 7
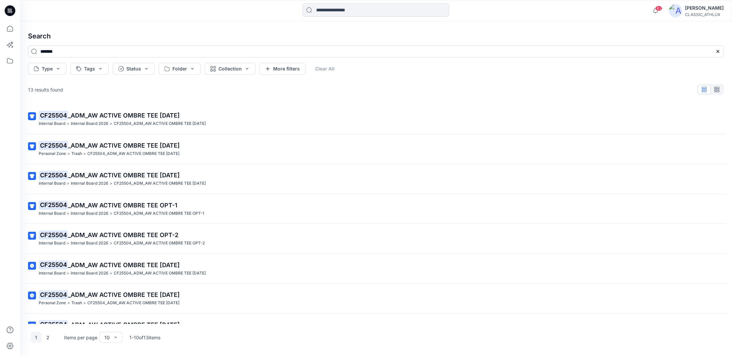
click at [107, 203] on span "_ADM_AW ACTIVE OMBRE TEE OPT-1" at bounding box center [122, 204] width 109 height 7
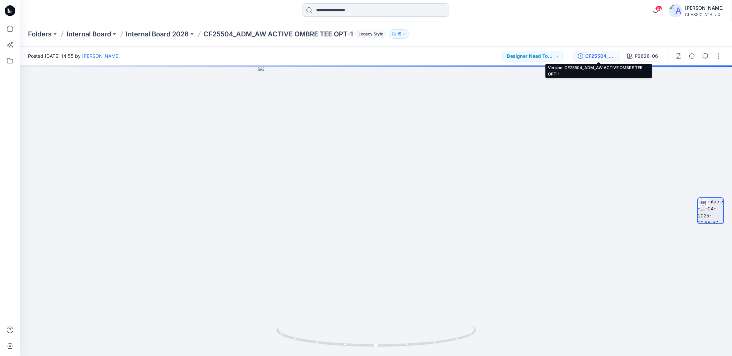
click at [611, 58] on div "CF25504_ADM_AW ACTIVE OMBRE TEE OPT-1" at bounding box center [600, 55] width 31 height 7
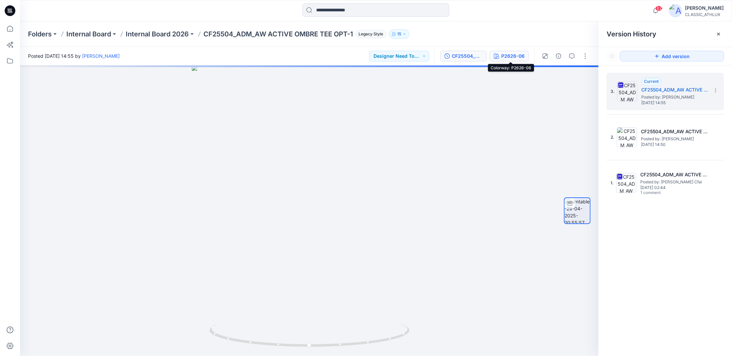
click at [525, 53] on div "P2626-06" at bounding box center [512, 55] width 23 height 7
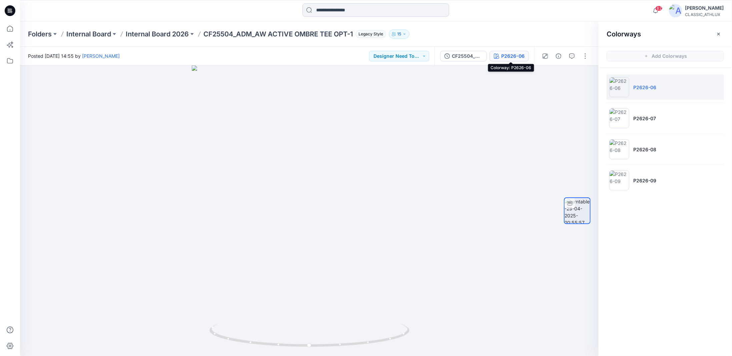
click at [319, 9] on input at bounding box center [375, 9] width 147 height 13
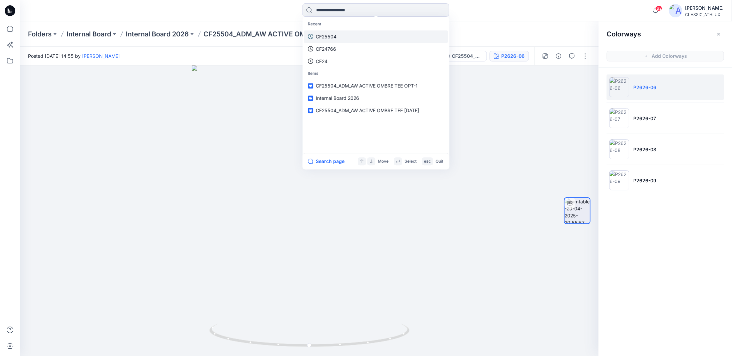
click at [330, 34] on p "CF25504" at bounding box center [326, 36] width 21 height 7
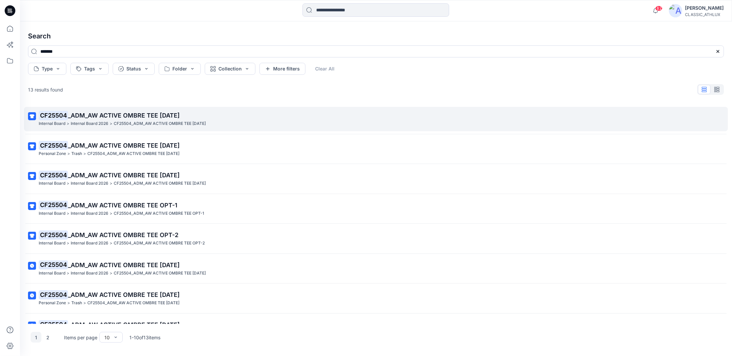
click at [185, 128] on link "CF25504 _ADM_AW ACTIVE OMBRE TEE 01MAY25 Internal Board > Internal Board 2026 >…" at bounding box center [376, 119] width 704 height 24
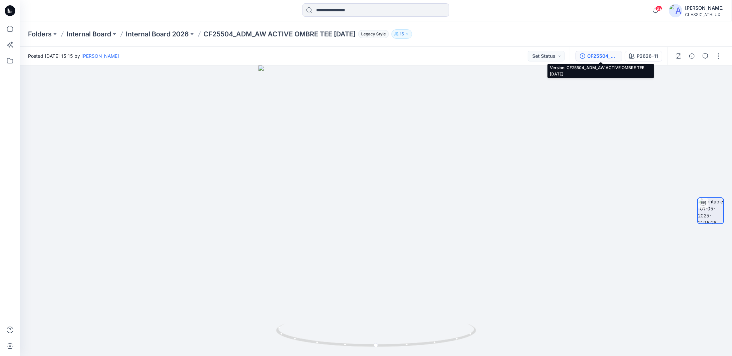
click at [607, 59] on div "CF25504_ADM_AW ACTIVE OMBRE TEE [DATE]" at bounding box center [602, 55] width 31 height 7
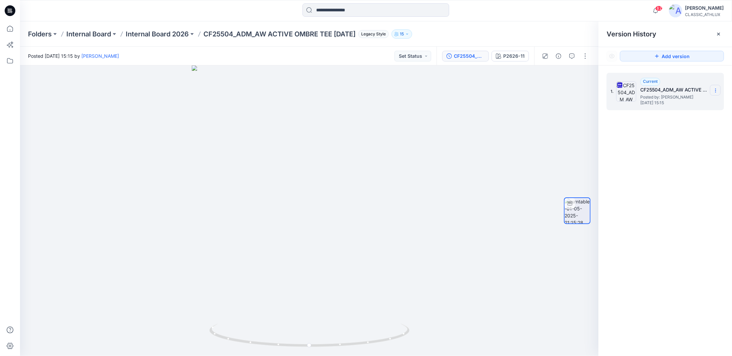
click at [717, 92] on icon at bounding box center [715, 90] width 5 height 5
click at [657, 103] on span "Download Source BW File" at bounding box center [682, 103] width 56 height 8
click at [173, 35] on p "Internal Board 2026" at bounding box center [157, 33] width 63 height 9
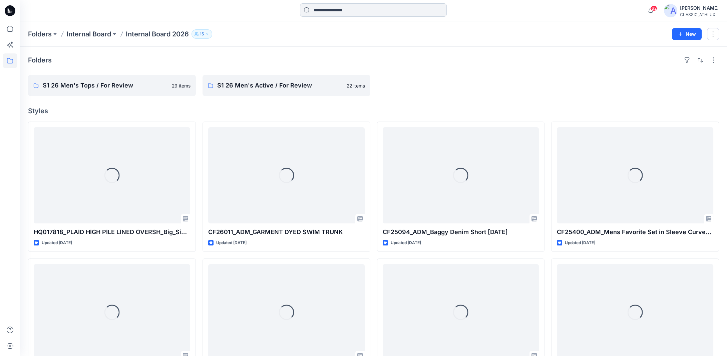
click at [319, 13] on input at bounding box center [373, 9] width 147 height 13
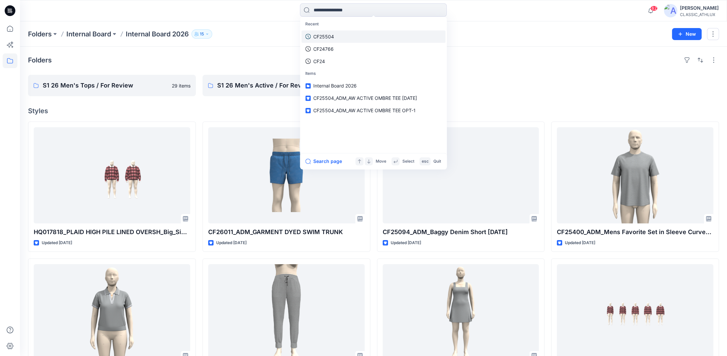
click at [321, 36] on p "CF25504" at bounding box center [323, 36] width 21 height 7
